Goal: Task Accomplishment & Management: Manage account settings

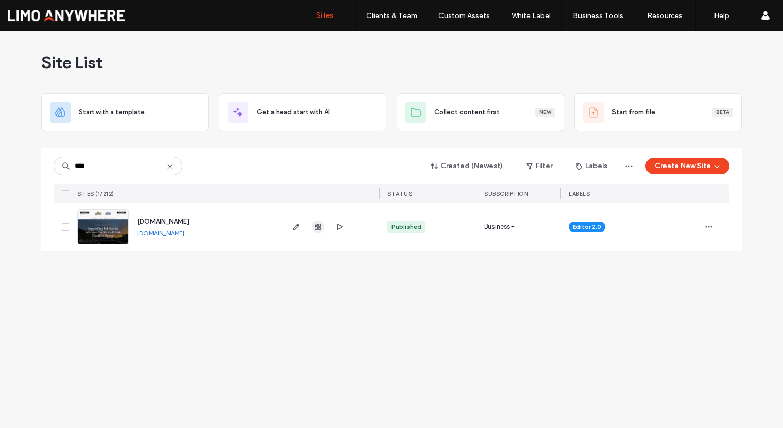
type input "****"
click at [321, 226] on icon "button" at bounding box center [318, 227] width 8 height 8
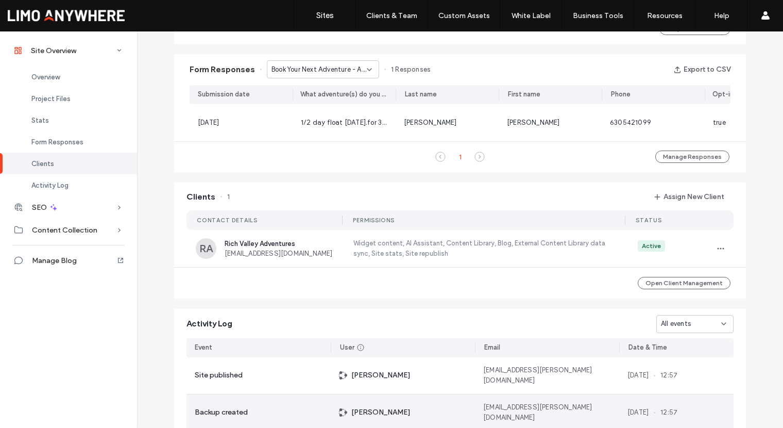
scroll to position [849, 0]
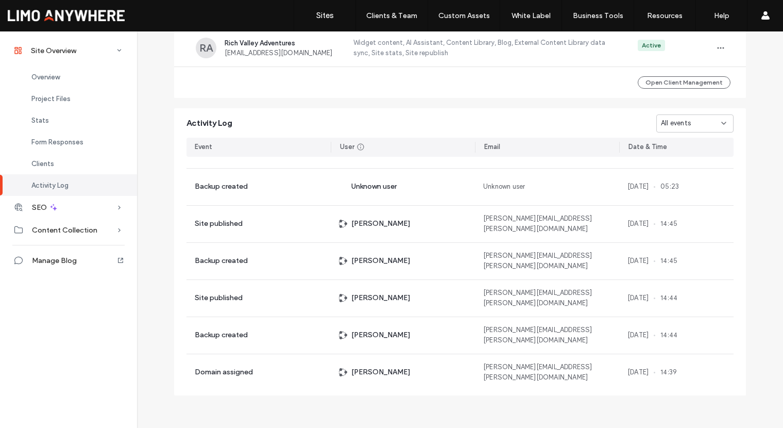
scroll to position [1285, 0]
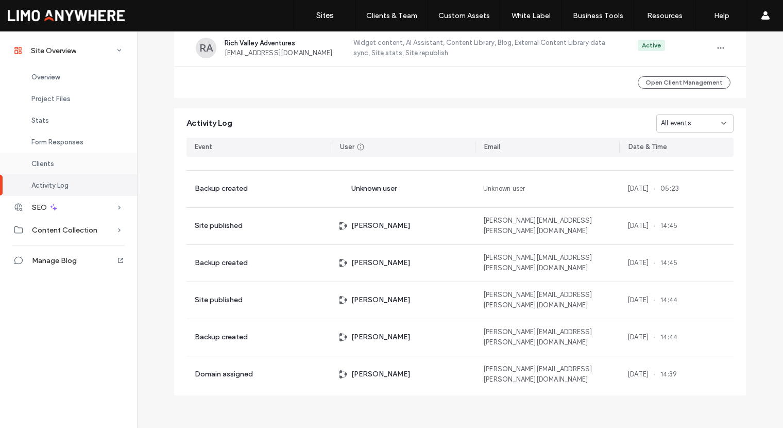
drag, startPoint x: 76, startPoint y: 164, endPoint x: 70, endPoint y: 164, distance: 6.7
click at [76, 164] on div "Clients" at bounding box center [68, 164] width 137 height 22
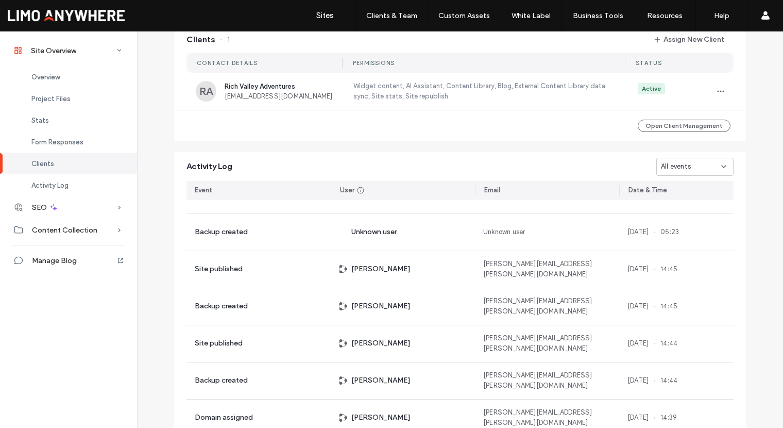
scroll to position [795, 0]
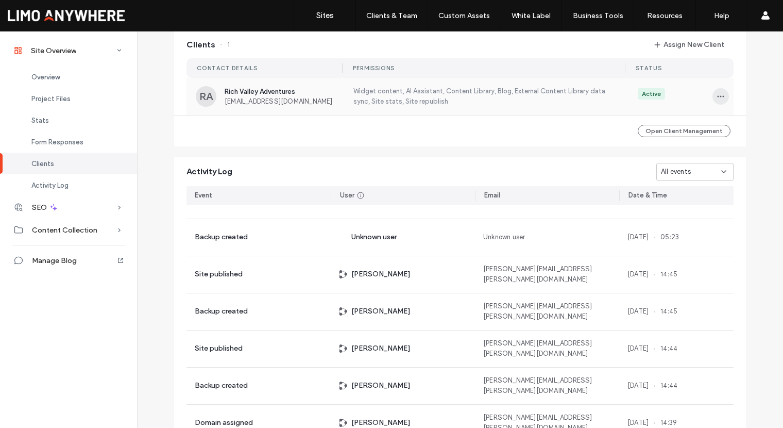
click at [720, 97] on icon "button" at bounding box center [721, 96] width 8 height 8
click at [693, 132] on span "Edit Permissions" at bounding box center [679, 129] width 51 height 10
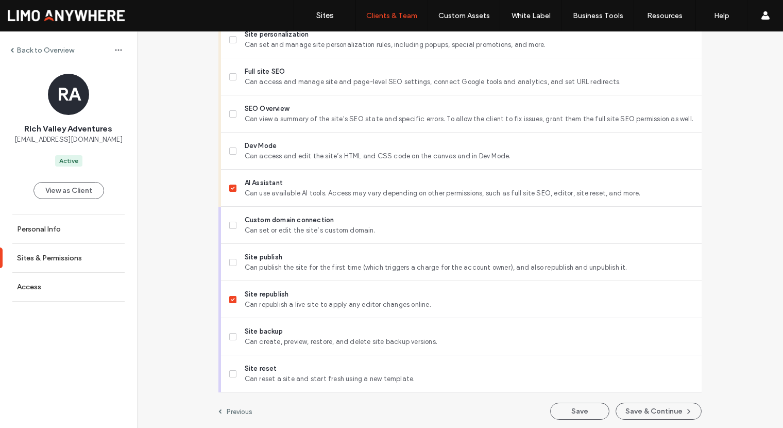
scroll to position [863, 0]
click at [638, 412] on button "Save & Continue" at bounding box center [659, 409] width 86 height 17
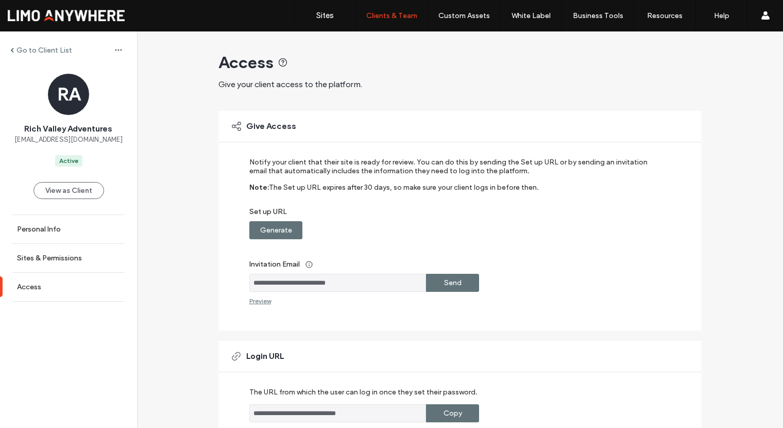
click at [18, 49] on label "Go to Client List" at bounding box center [44, 50] width 56 height 9
